Goal: Task Accomplishment & Management: Use online tool/utility

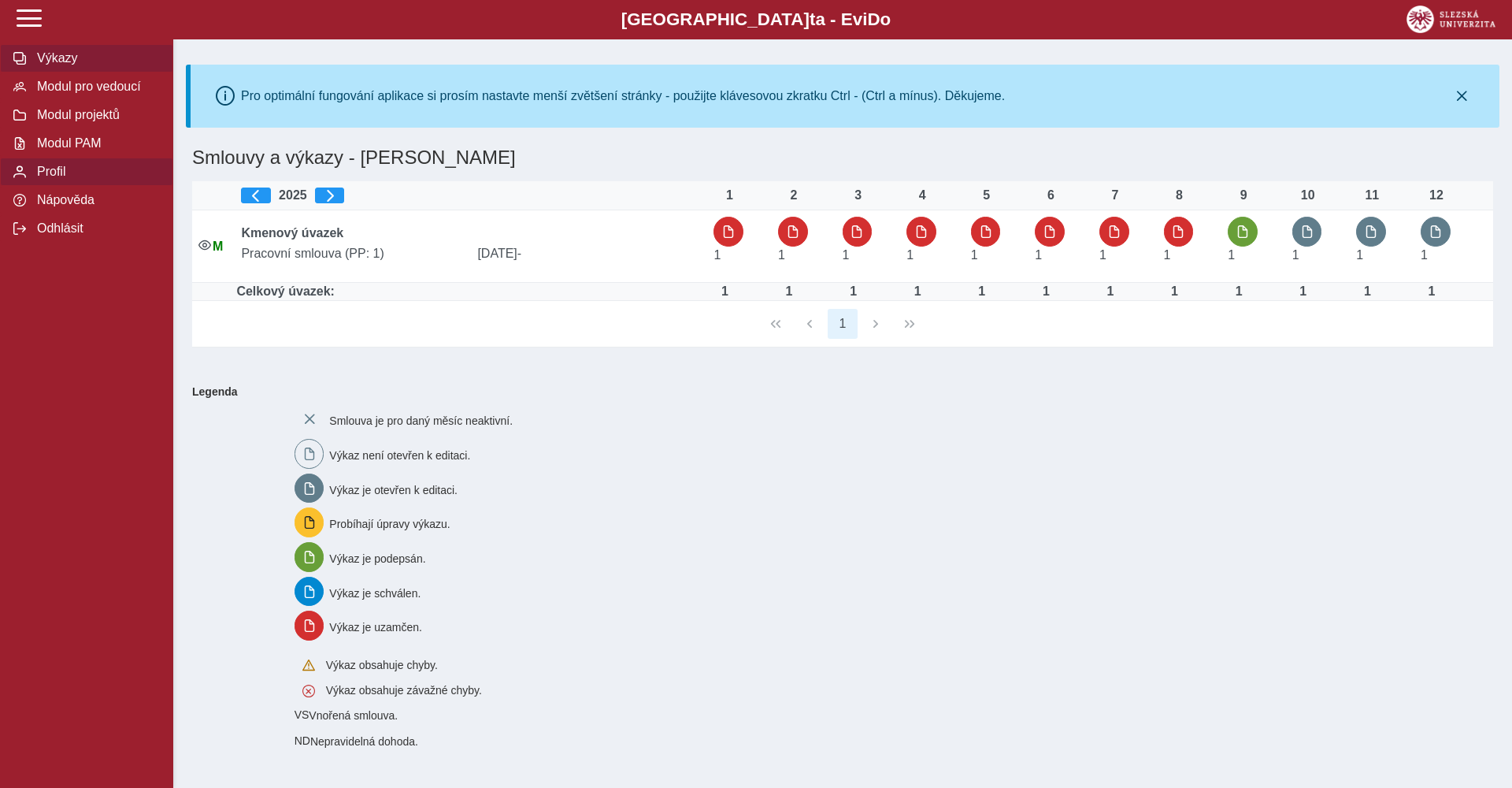
click at [64, 173] on span "Profil" at bounding box center [96, 172] width 127 height 14
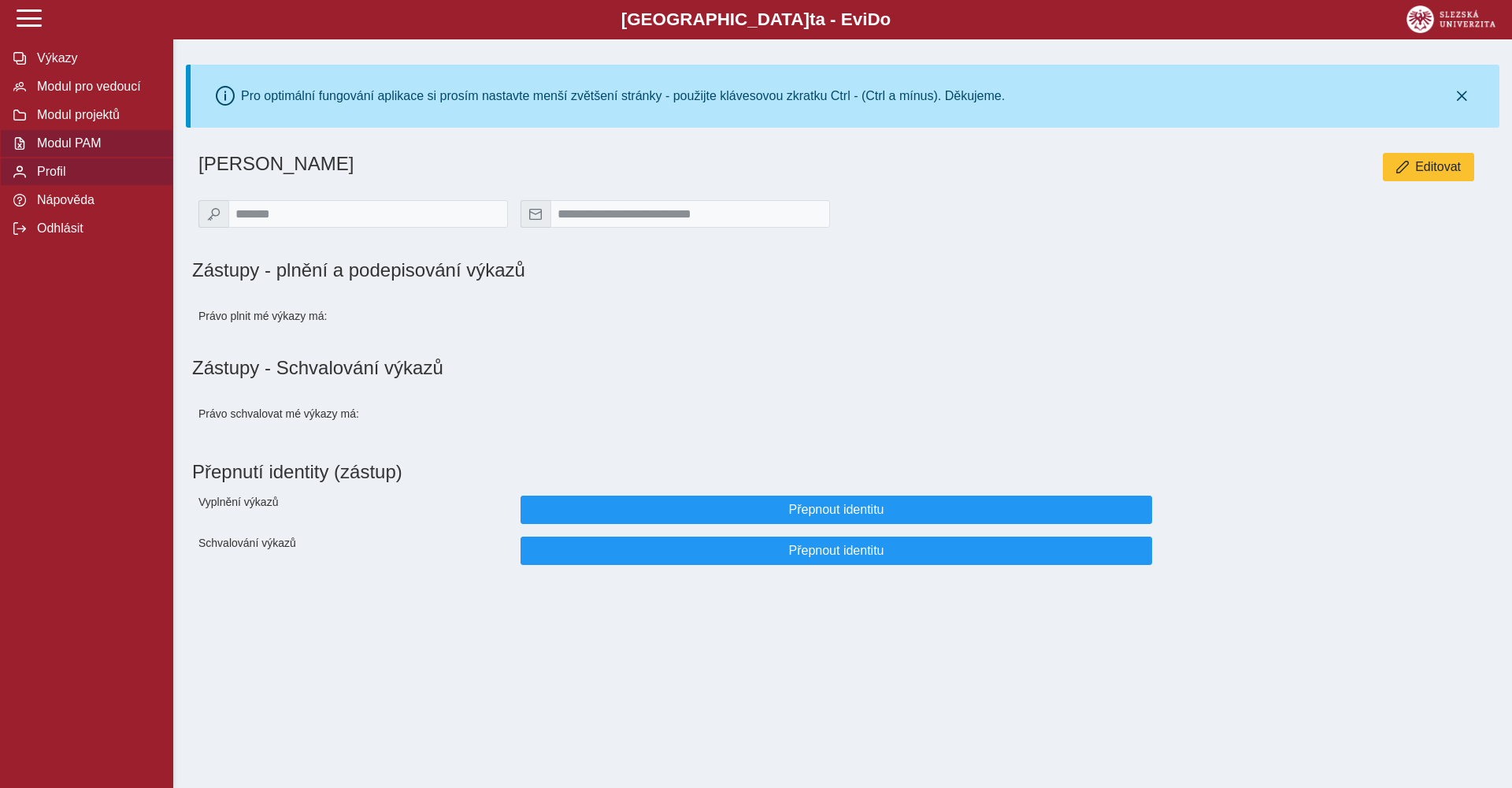
click at [144, 149] on span "Modul PAM" at bounding box center [96, 143] width 127 height 14
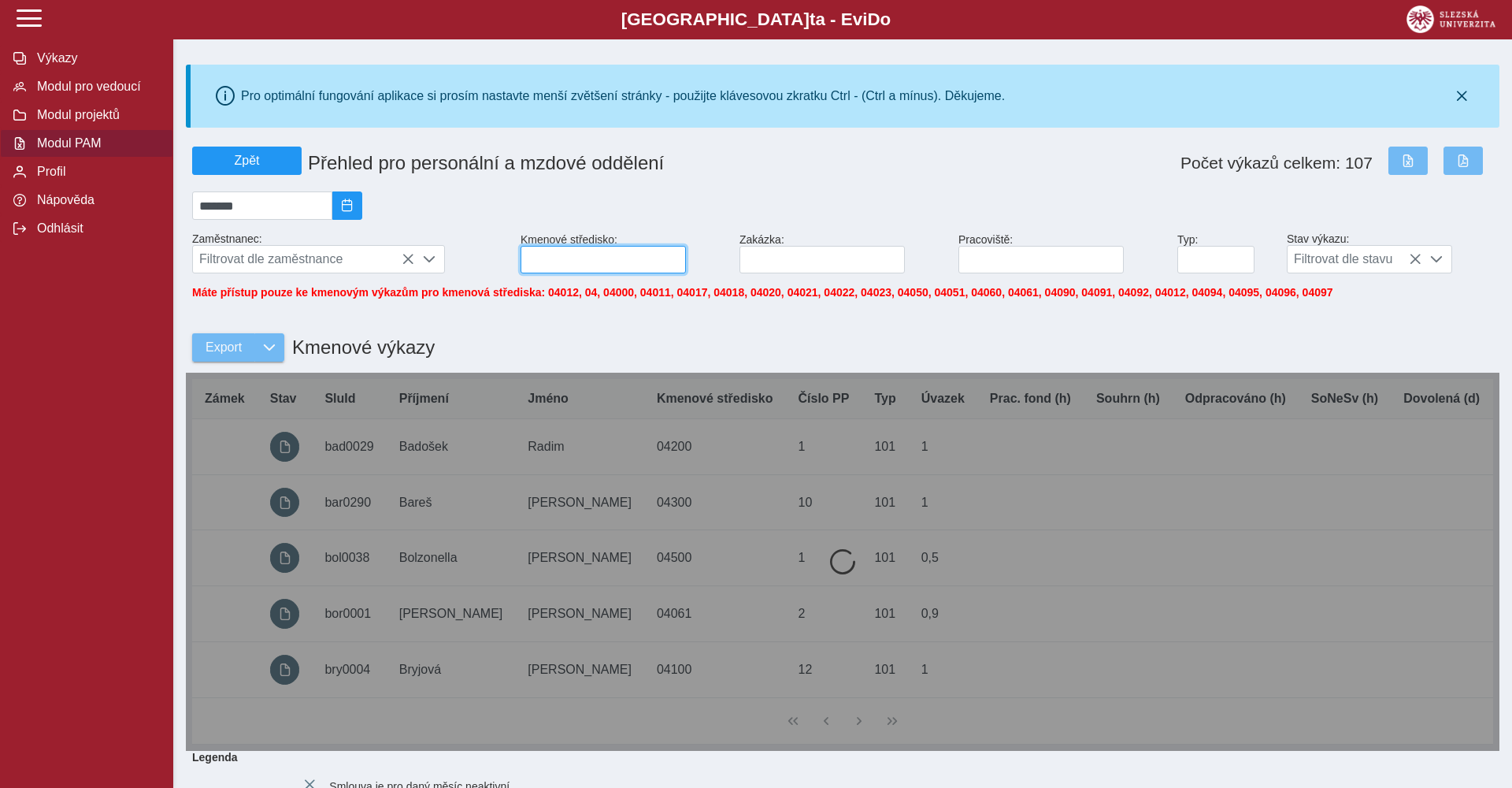
click at [583, 253] on input at bounding box center [603, 259] width 166 height 28
type input "*****"
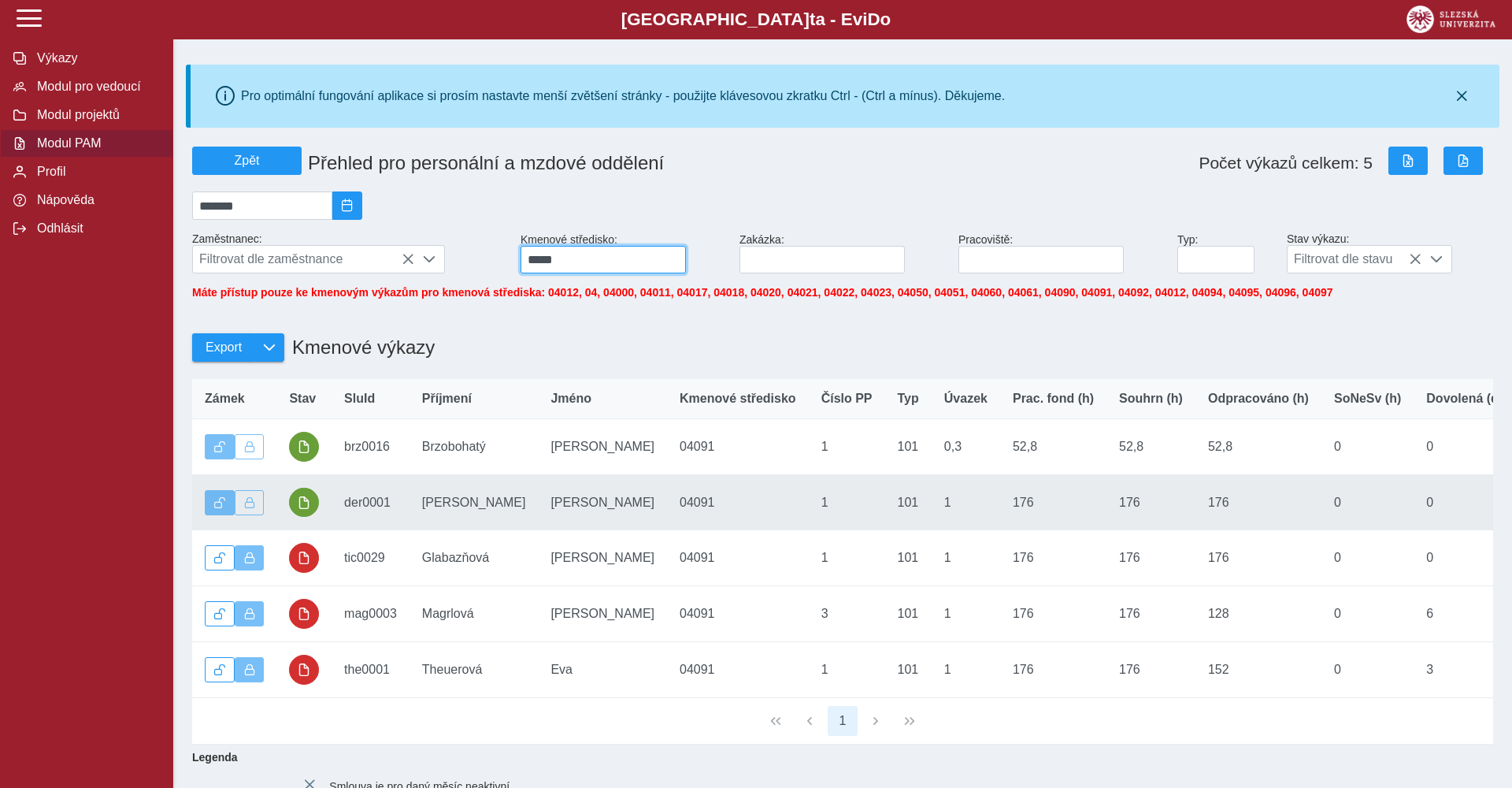
scroll to position [16, 0]
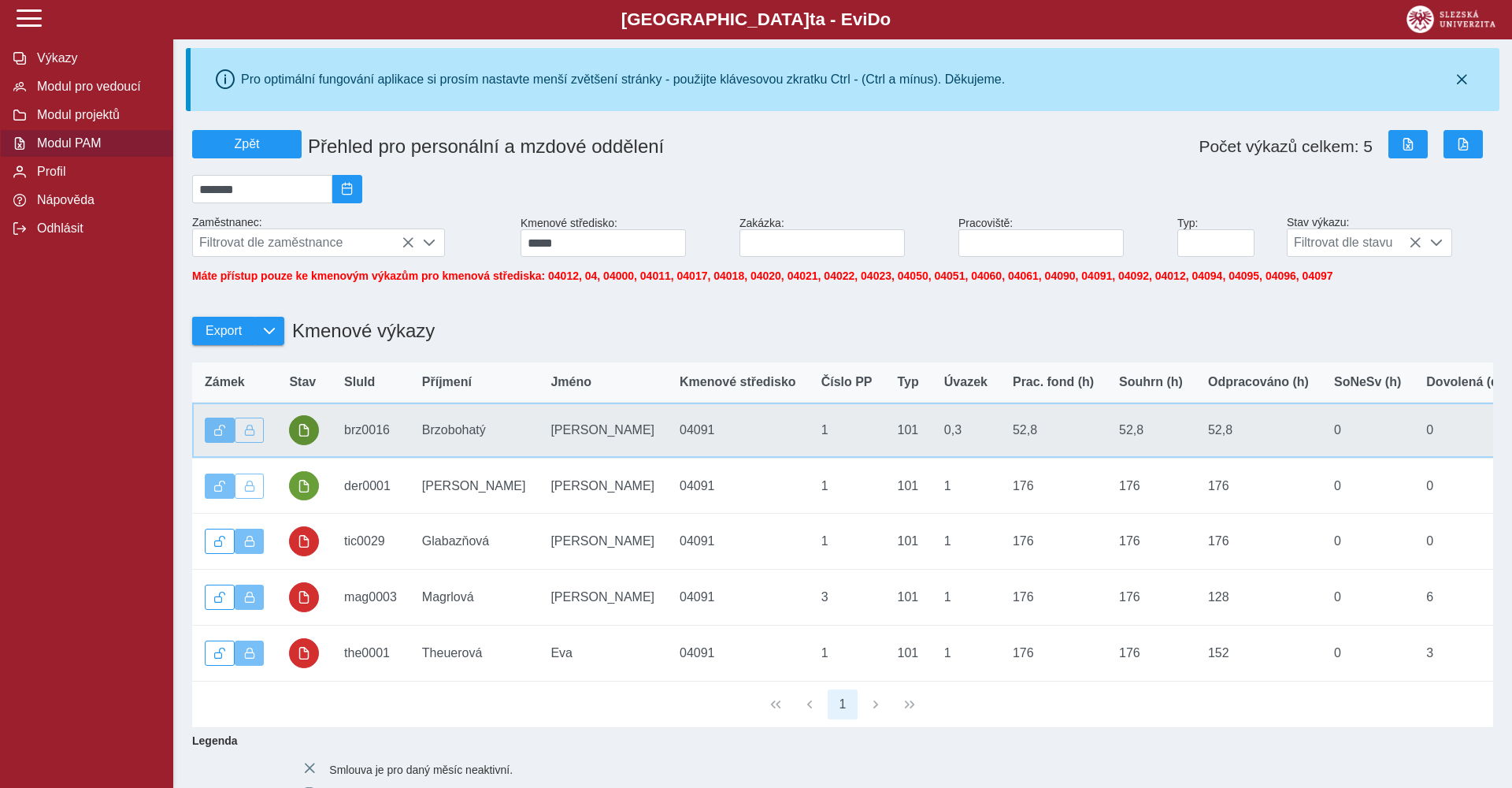
click at [311, 433] on button "button" at bounding box center [304, 429] width 30 height 30
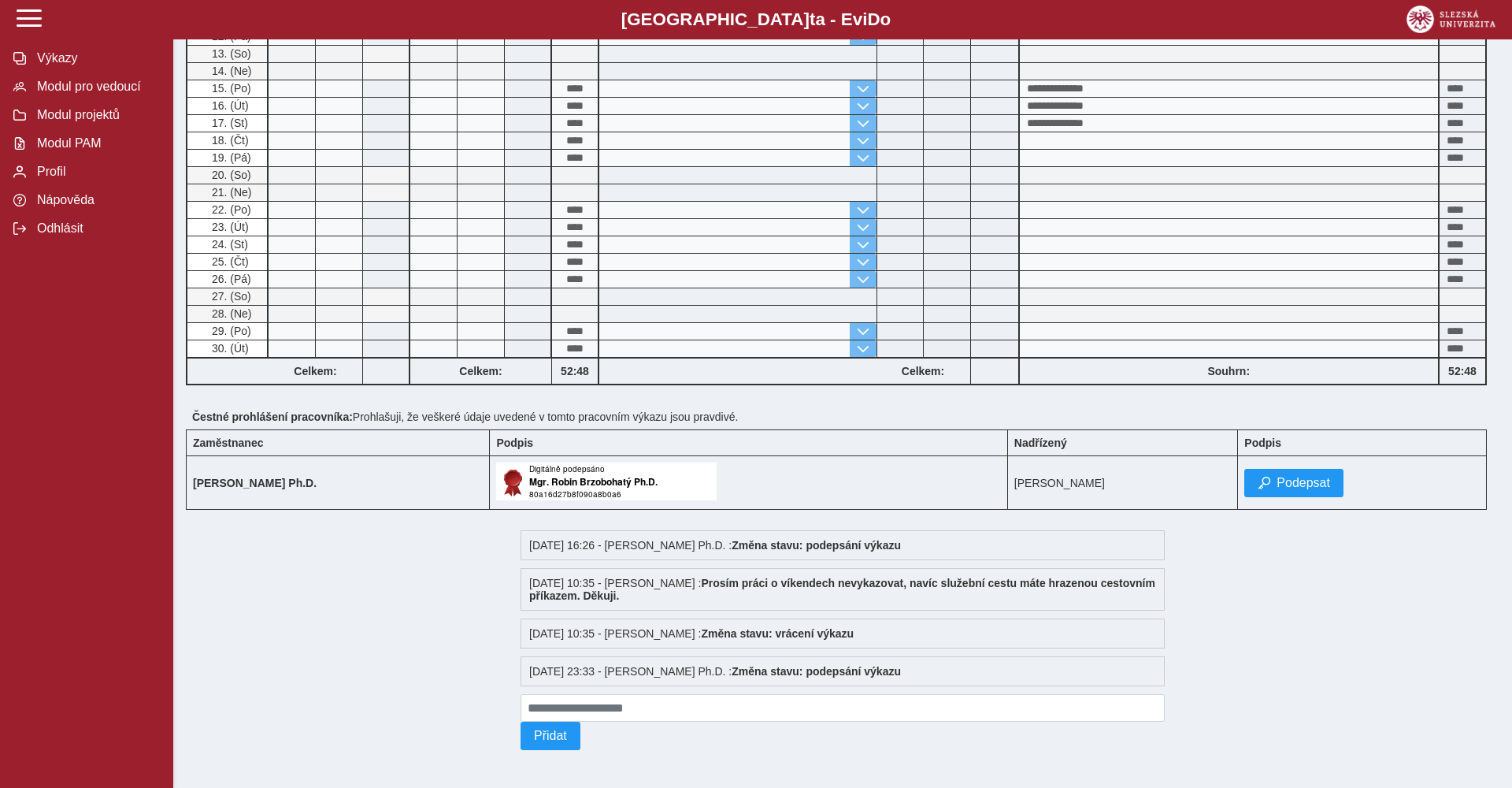
scroll to position [603, 0]
click at [1271, 482] on span "button" at bounding box center [1264, 482] width 12 height 12
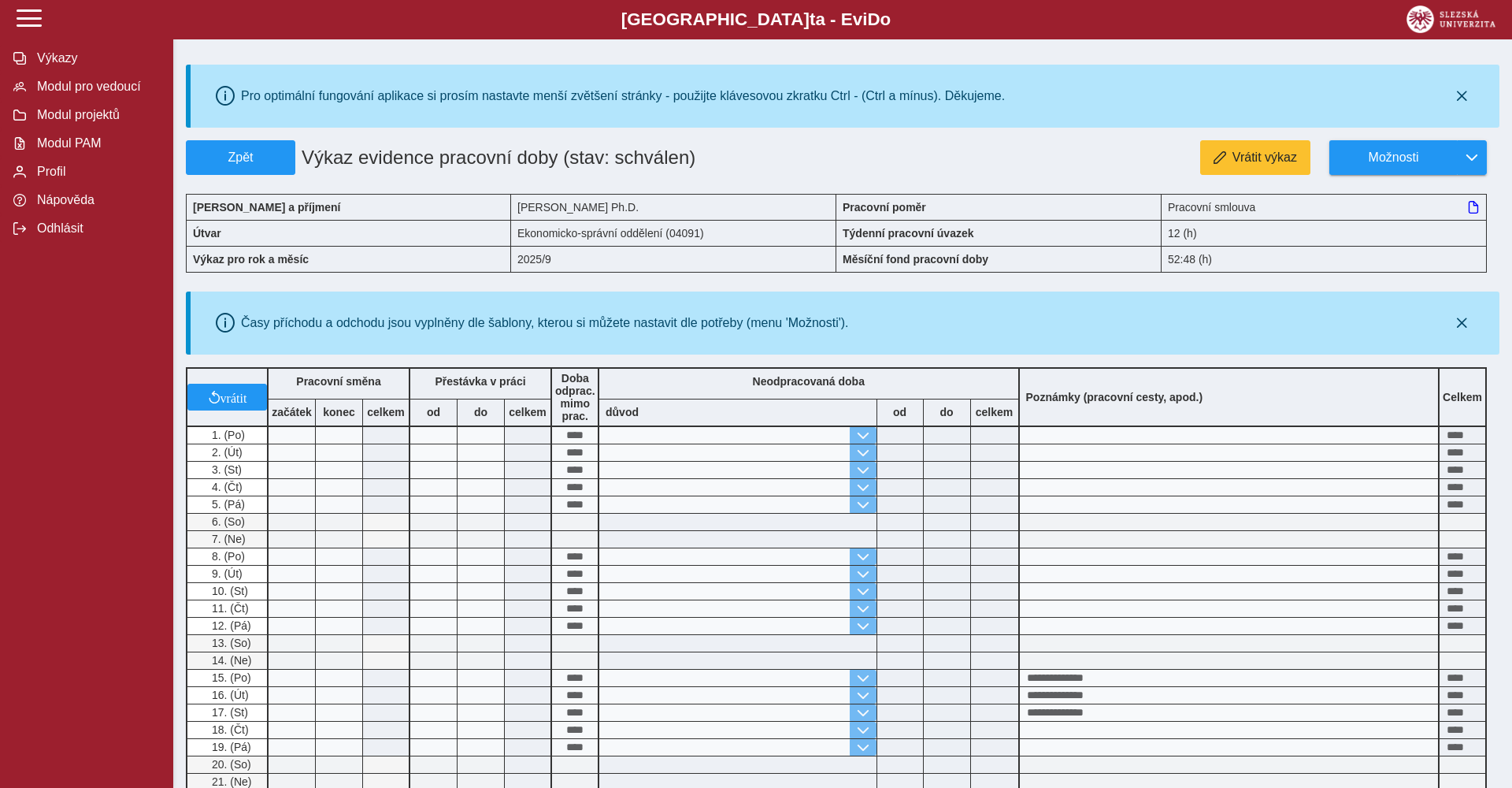
scroll to position [0, 0]
click at [1470, 158] on span "button" at bounding box center [1472, 157] width 12 height 12
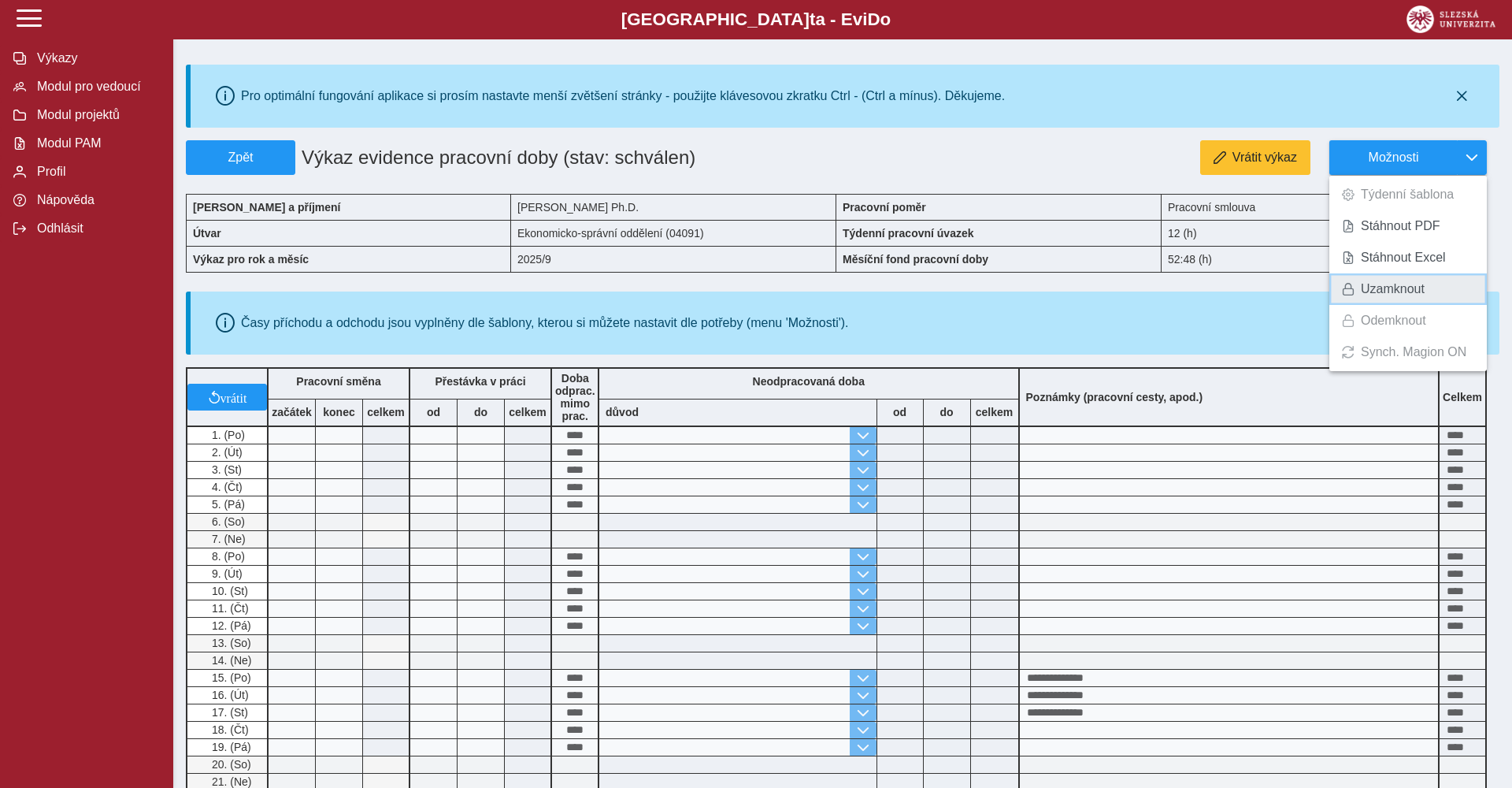
click at [1380, 286] on span "Uzamknout" at bounding box center [1392, 289] width 64 height 12
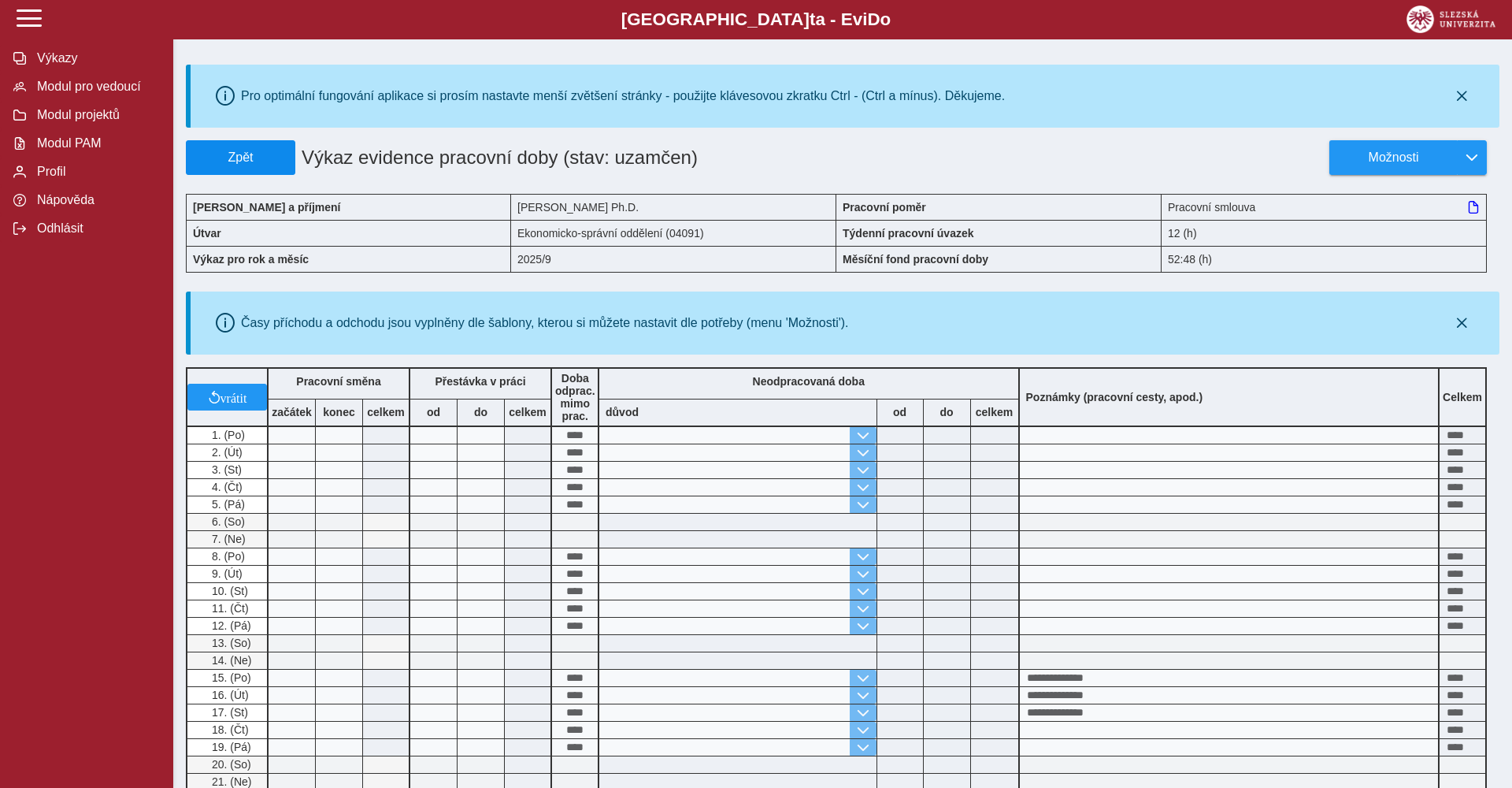
click at [257, 152] on span "Zpět" at bounding box center [240, 157] width 95 height 14
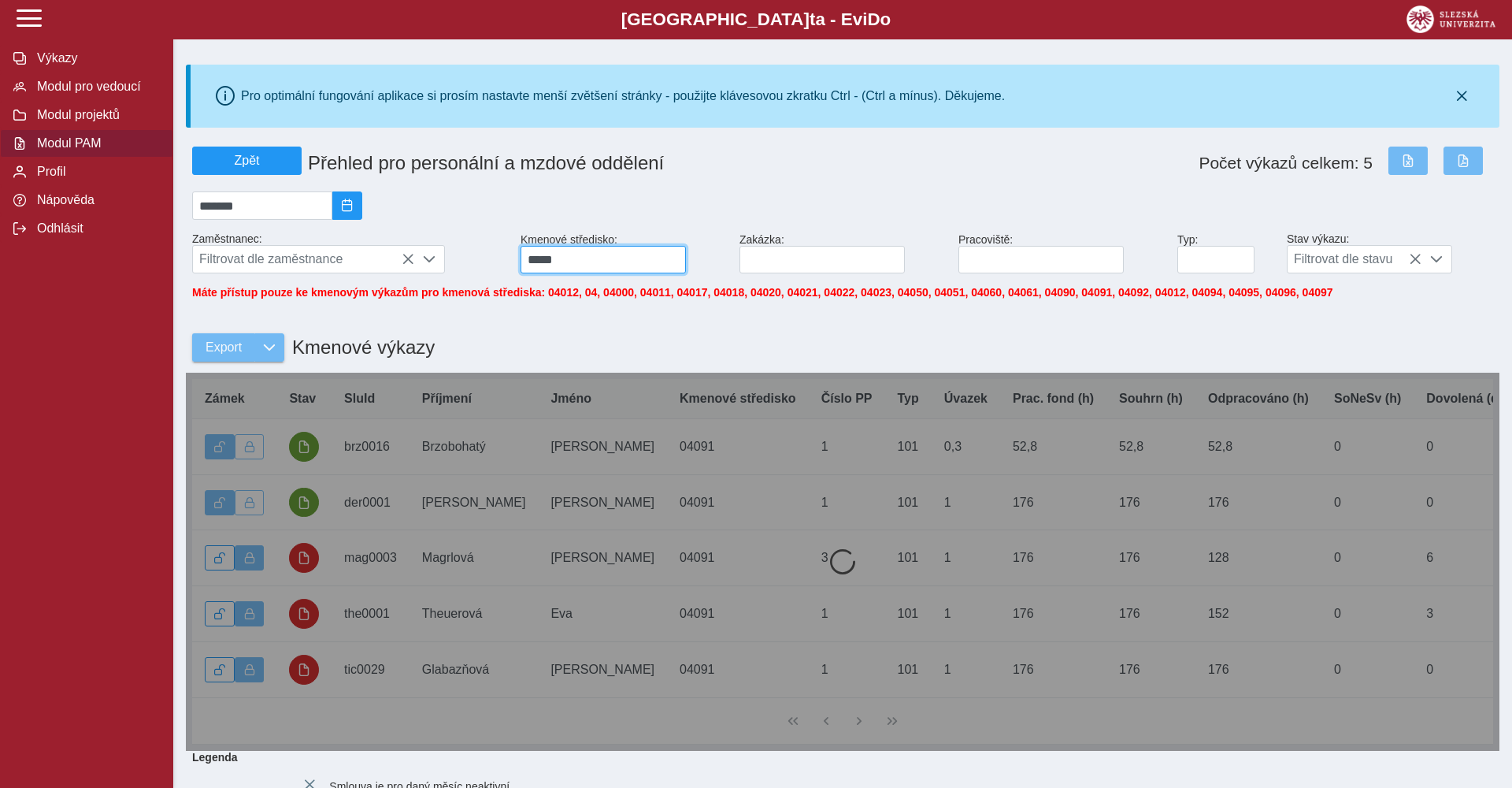
click at [639, 267] on input "*****" at bounding box center [603, 259] width 166 height 28
